Goal: Information Seeking & Learning: Understand process/instructions

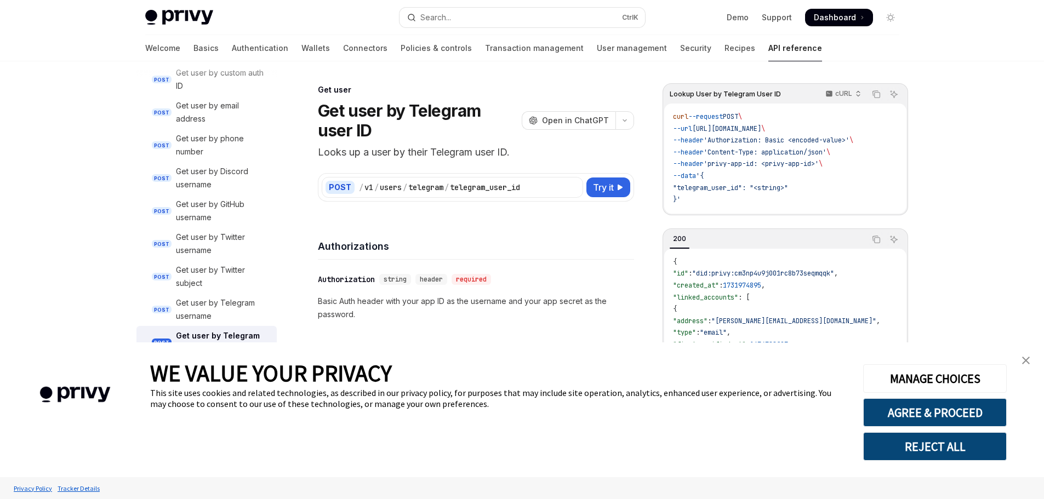
click at [1029, 357] on link "close banner" at bounding box center [1026, 361] width 22 height 22
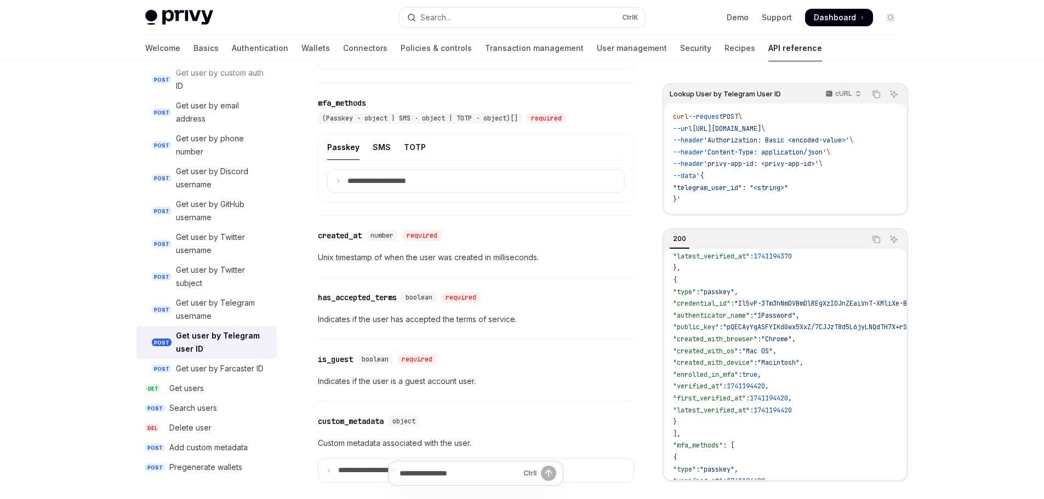
scroll to position [341, 0]
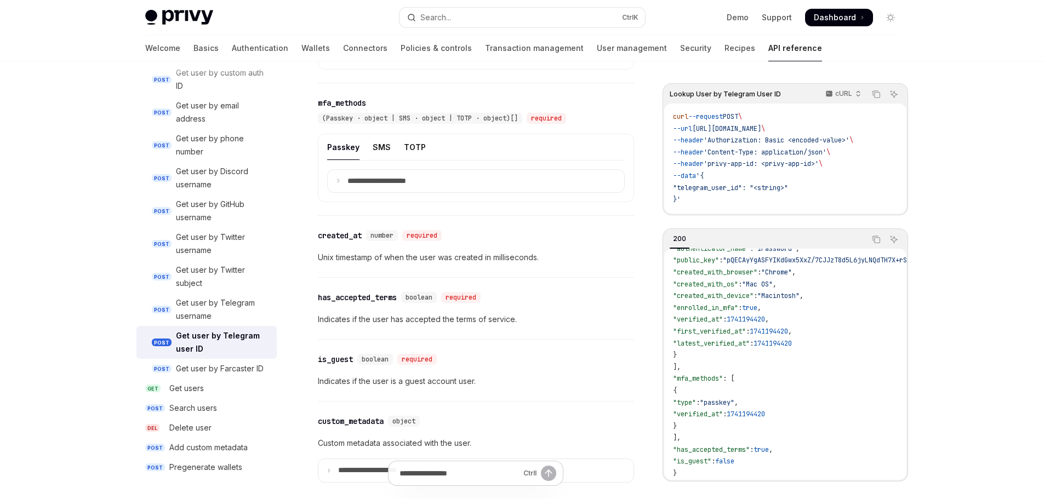
click at [209, 329] on div "Get user by Telegram user ID" at bounding box center [223, 342] width 94 height 26
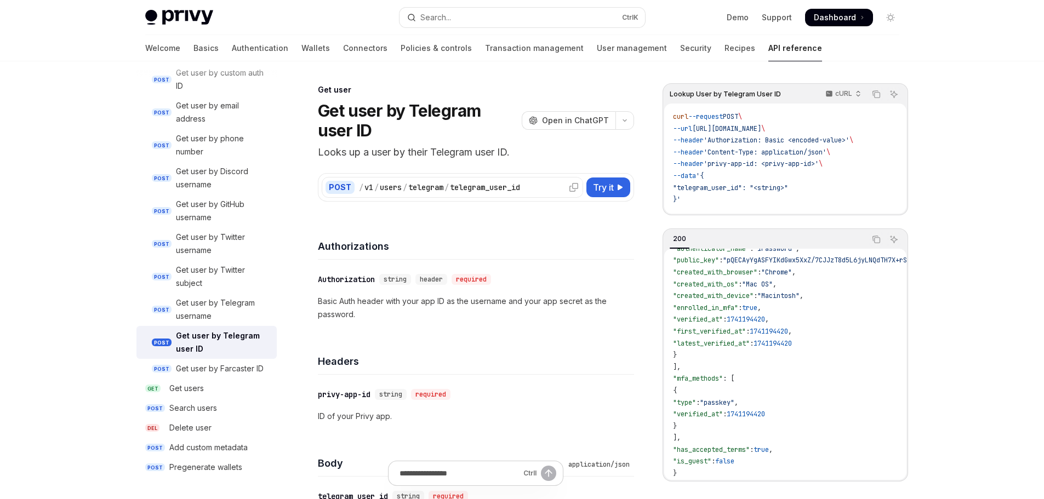
drag, startPoint x: 536, startPoint y: 183, endPoint x: 531, endPoint y: 188, distance: 7.0
click at [529, 185] on div "/ v1 / users / telegram / telegram_user_id" at bounding box center [469, 187] width 220 height 11
click at [598, 185] on span "Try it" at bounding box center [603, 187] width 21 height 13
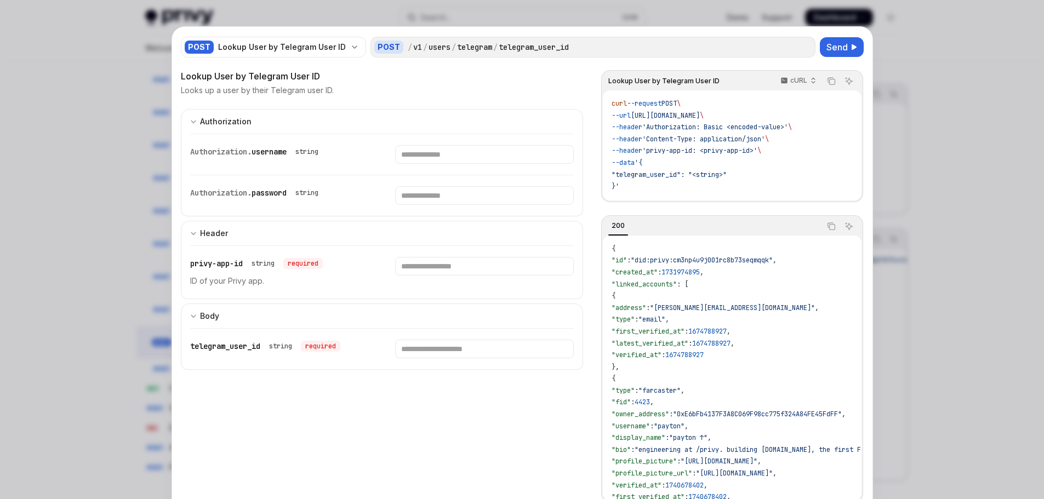
click at [928, 95] on div at bounding box center [522, 249] width 1044 height 499
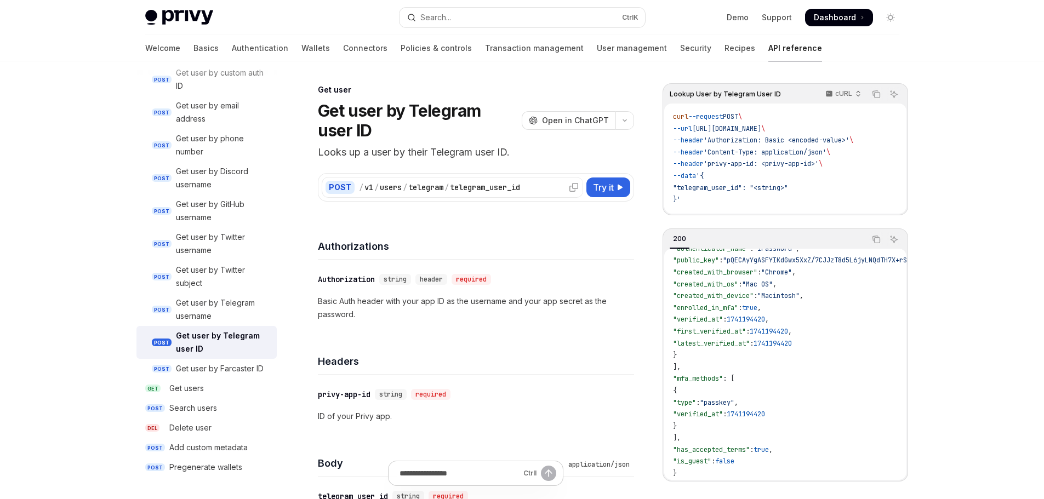
click at [571, 190] on icon at bounding box center [573, 187] width 9 height 9
click at [735, 133] on span "[URL][DOMAIN_NAME]" at bounding box center [726, 128] width 69 height 9
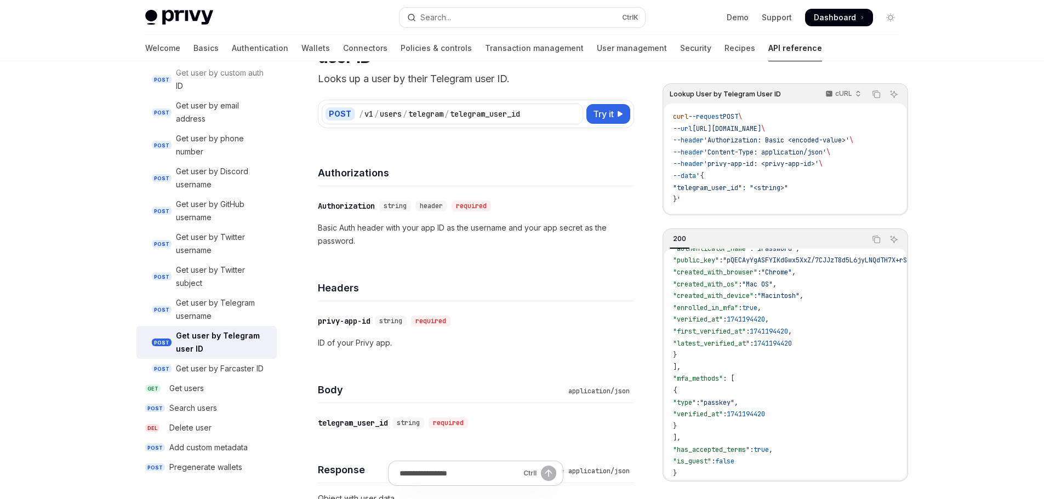
scroll to position [55, 0]
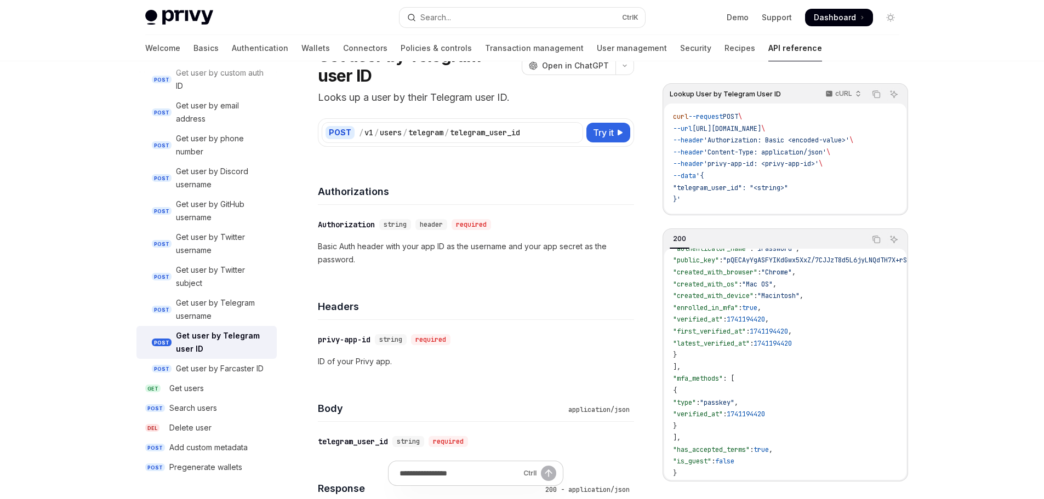
click at [761, 126] on span "[URL][DOMAIN_NAME]" at bounding box center [726, 128] width 69 height 9
click at [872, 97] on icon "Copy the contents from the code block" at bounding box center [876, 94] width 9 height 9
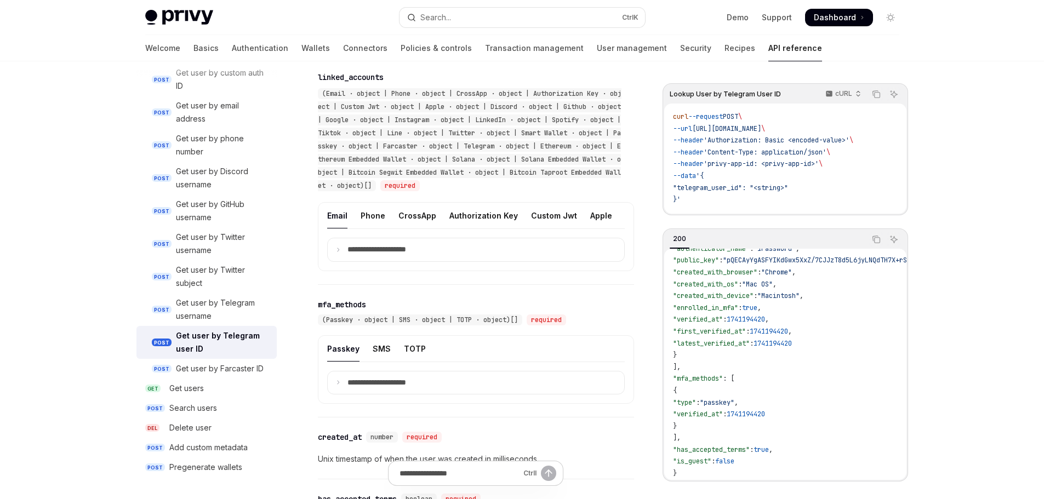
scroll to position [346, 0]
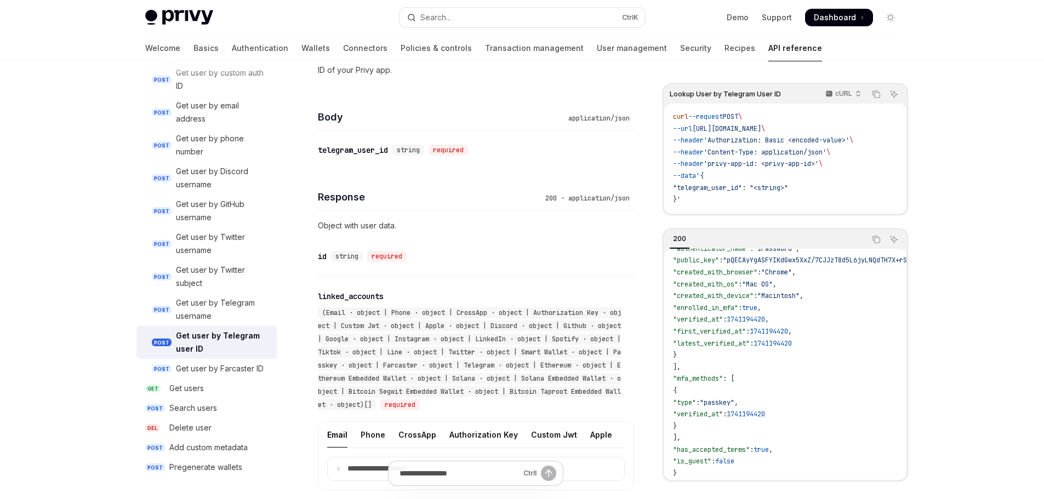
click at [232, 331] on div "Get user by Telegram user ID" at bounding box center [223, 342] width 94 height 26
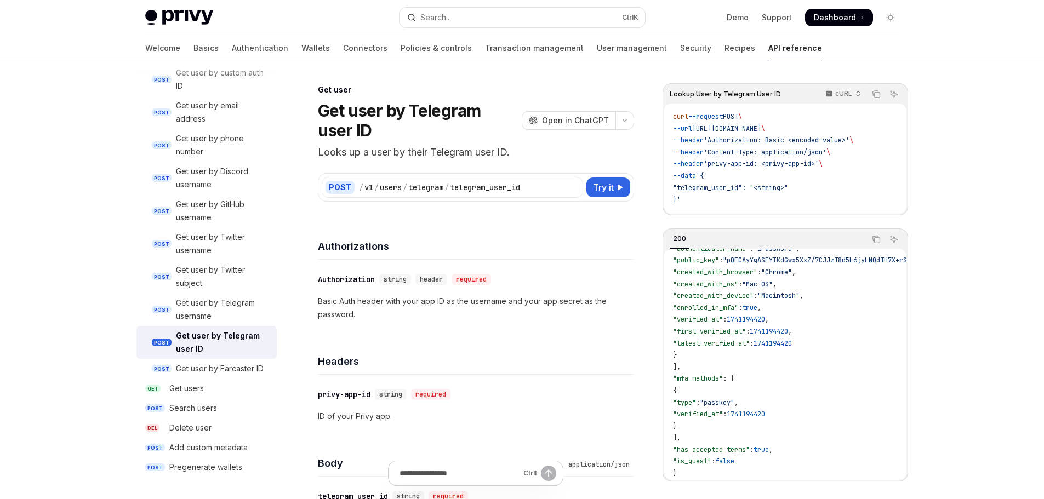
type textarea "*"
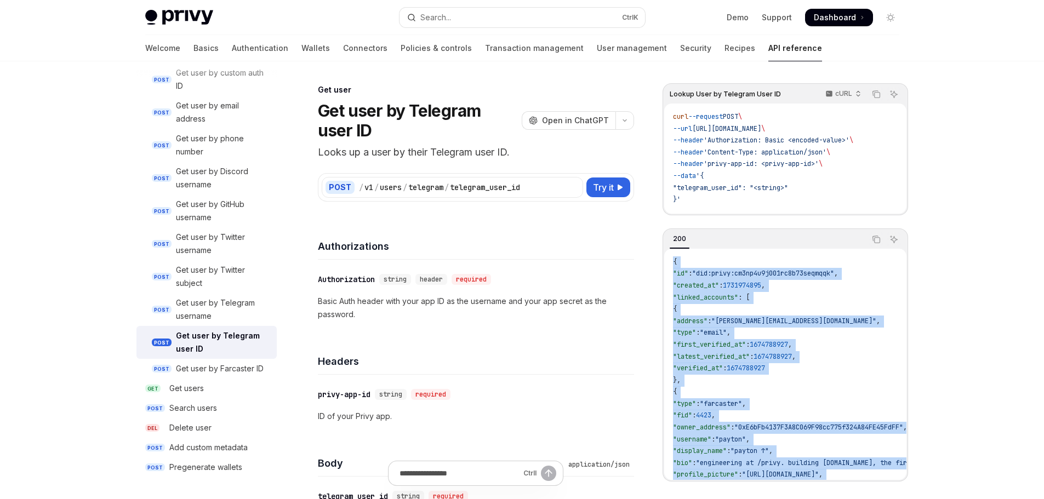
drag, startPoint x: 731, startPoint y: 467, endPoint x: 706, endPoint y: 250, distance: 217.9
click at [706, 250] on div "200 Copy Ask AI { "id" : "did:privy:cm3np4u9j001rc8b73seqmqqk" , "created_at" :…" at bounding box center [784, 354] width 245 height 253
click at [872, 239] on icon "Copy the contents from the code block" at bounding box center [876, 239] width 9 height 9
